Goal: Task Accomplishment & Management: Use online tool/utility

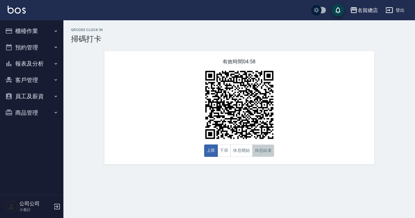
click at [261, 150] on button "休息結束" at bounding box center [264, 151] width 22 height 12
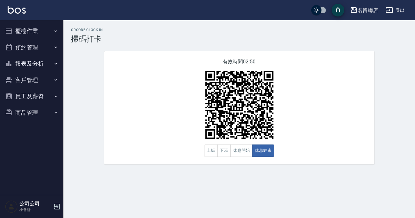
click at [128, 78] on div "有效時間 02:50 上班 下班 休息開始 休息結束" at bounding box center [239, 108] width 270 height 114
click at [39, 63] on button "報表及分析" at bounding box center [32, 64] width 58 height 17
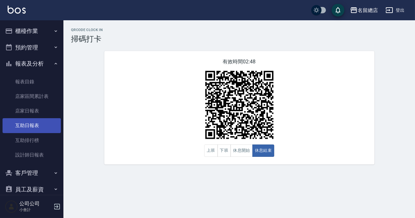
click at [32, 124] on link "互助日報表" at bounding box center [32, 125] width 58 height 15
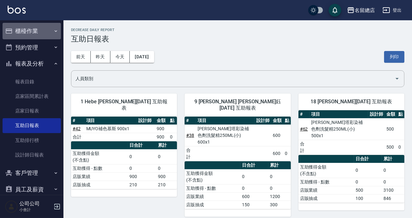
click at [53, 29] on icon "button" at bounding box center [55, 31] width 5 height 5
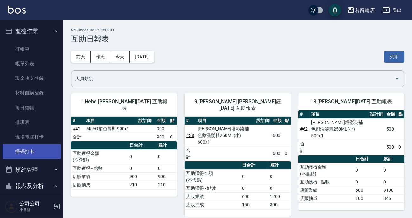
click at [27, 151] on link "掃碼打卡" at bounding box center [32, 151] width 58 height 15
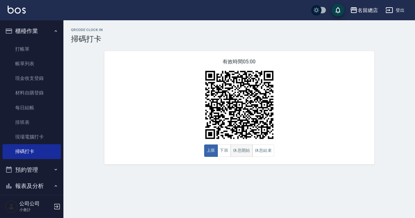
click at [244, 155] on button "休息開始" at bounding box center [242, 151] width 22 height 12
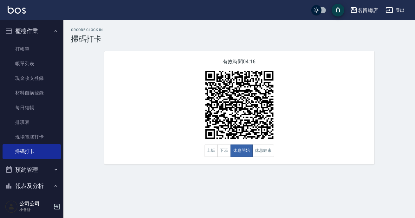
click at [397, 121] on div "QRcode Clock In 掃碼打卡 有效時間 04:16 上班 下班 休息開始 休息結束" at bounding box center [239, 96] width 352 height 137
click at [258, 145] on button "休息結束" at bounding box center [264, 151] width 22 height 12
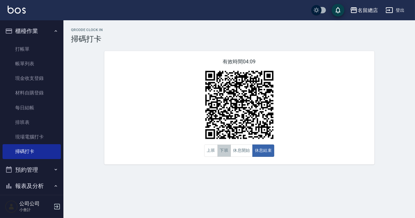
click at [221, 151] on button "下班" at bounding box center [225, 151] width 14 height 12
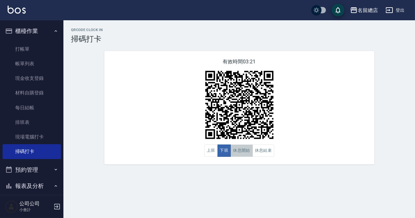
click at [247, 150] on button "休息開始" at bounding box center [242, 151] width 22 height 12
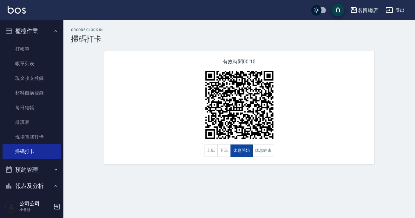
click at [247, 150] on button "休息開始" at bounding box center [242, 151] width 22 height 12
click at [270, 154] on button "休息結束" at bounding box center [264, 151] width 22 height 12
